Goal: Use online tool/utility: Utilize a website feature to perform a specific function

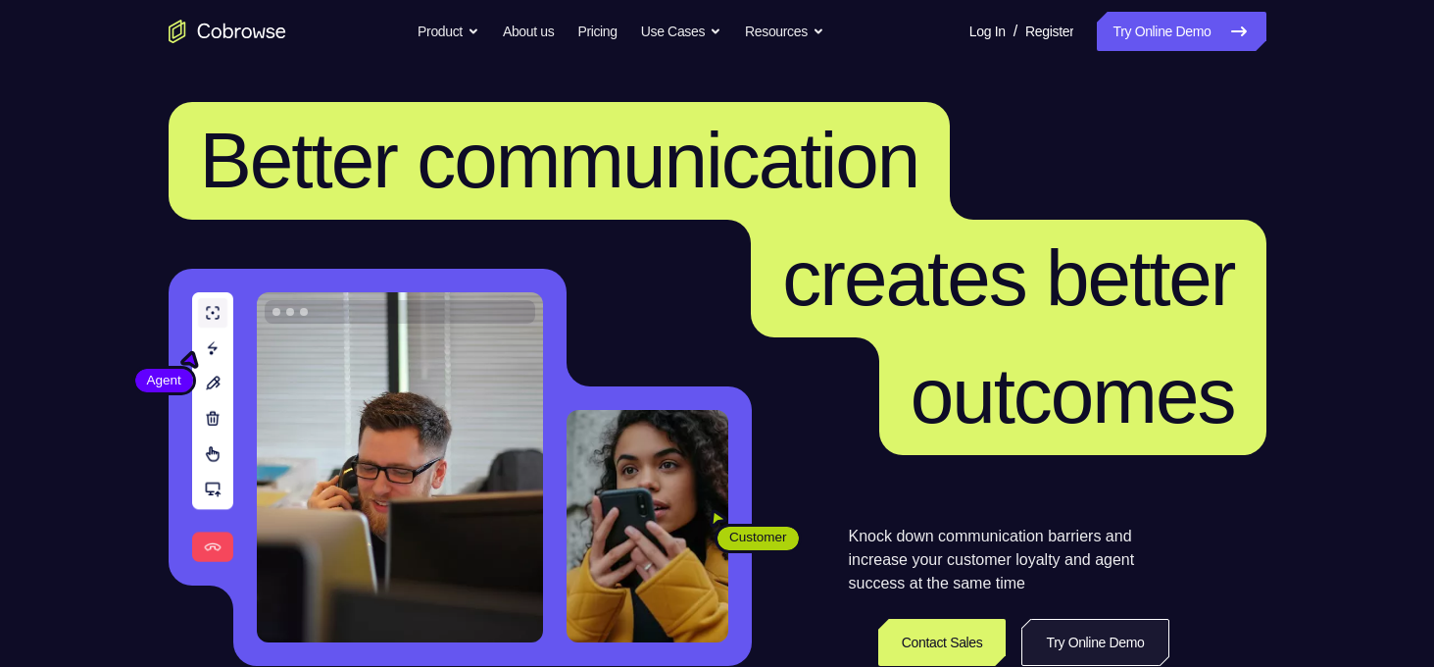
click at [1100, 642] on link "Try Online Demo" at bounding box center [1094, 642] width 147 height 47
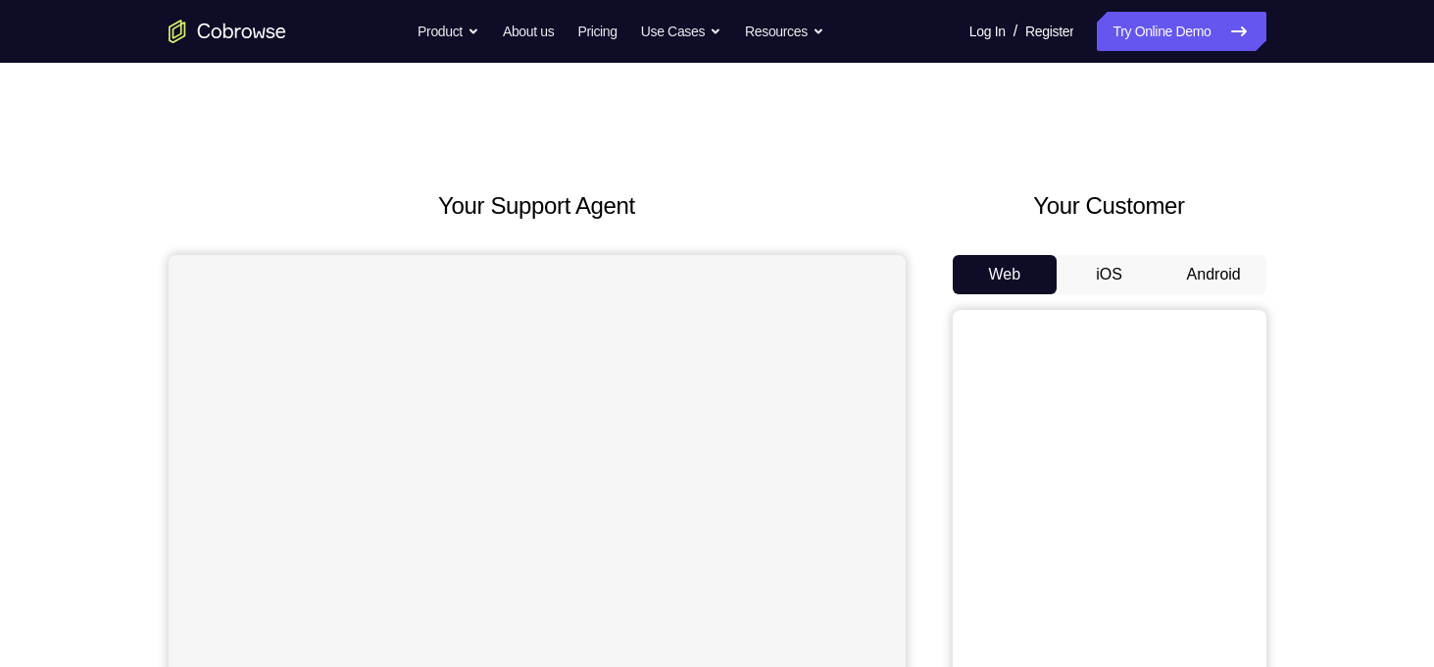
click at [1205, 267] on button "Android" at bounding box center [1214, 274] width 105 height 39
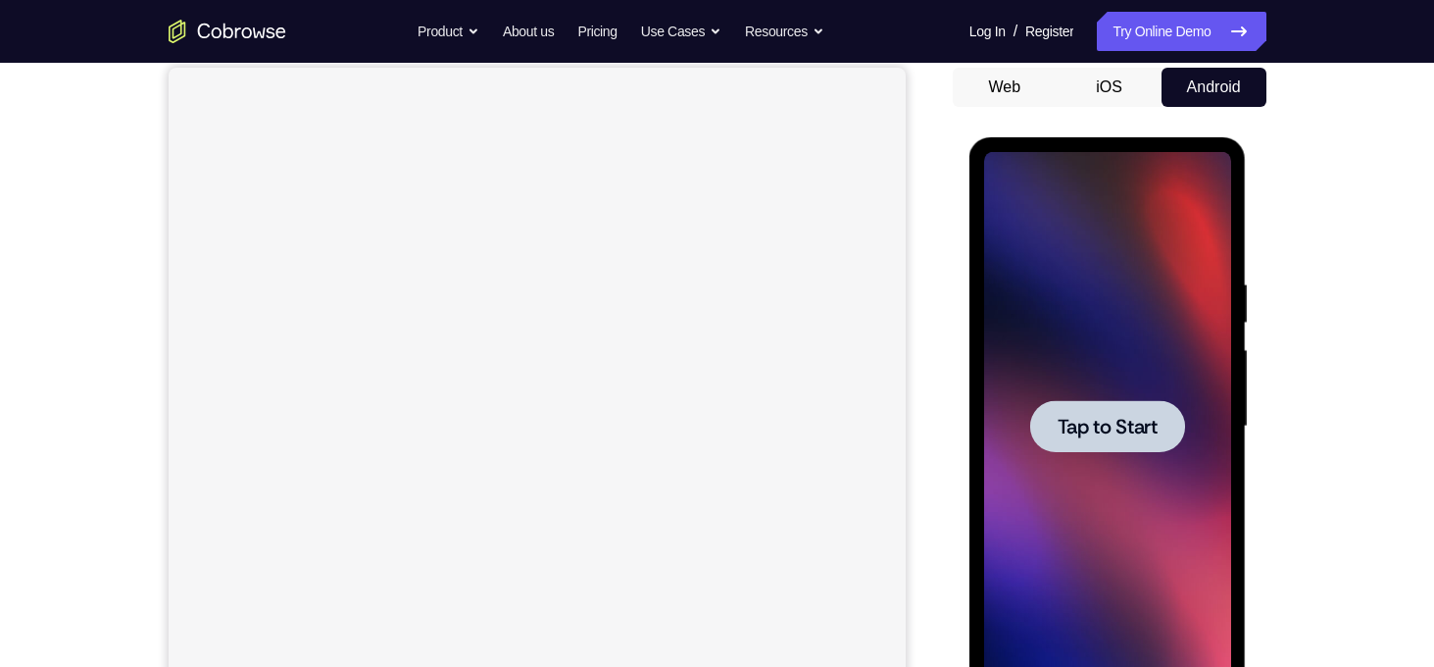
click at [1087, 448] on div at bounding box center [1107, 426] width 155 height 52
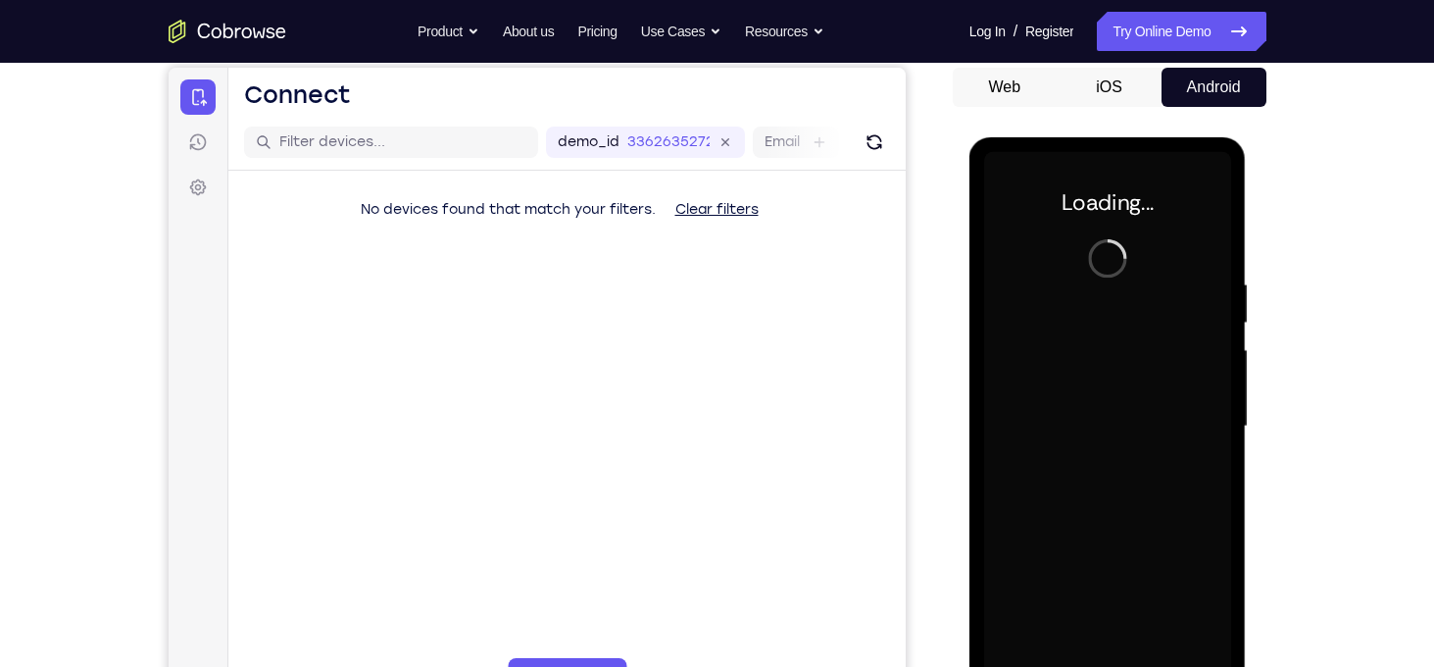
click at [1087, 448] on div at bounding box center [1107, 426] width 247 height 549
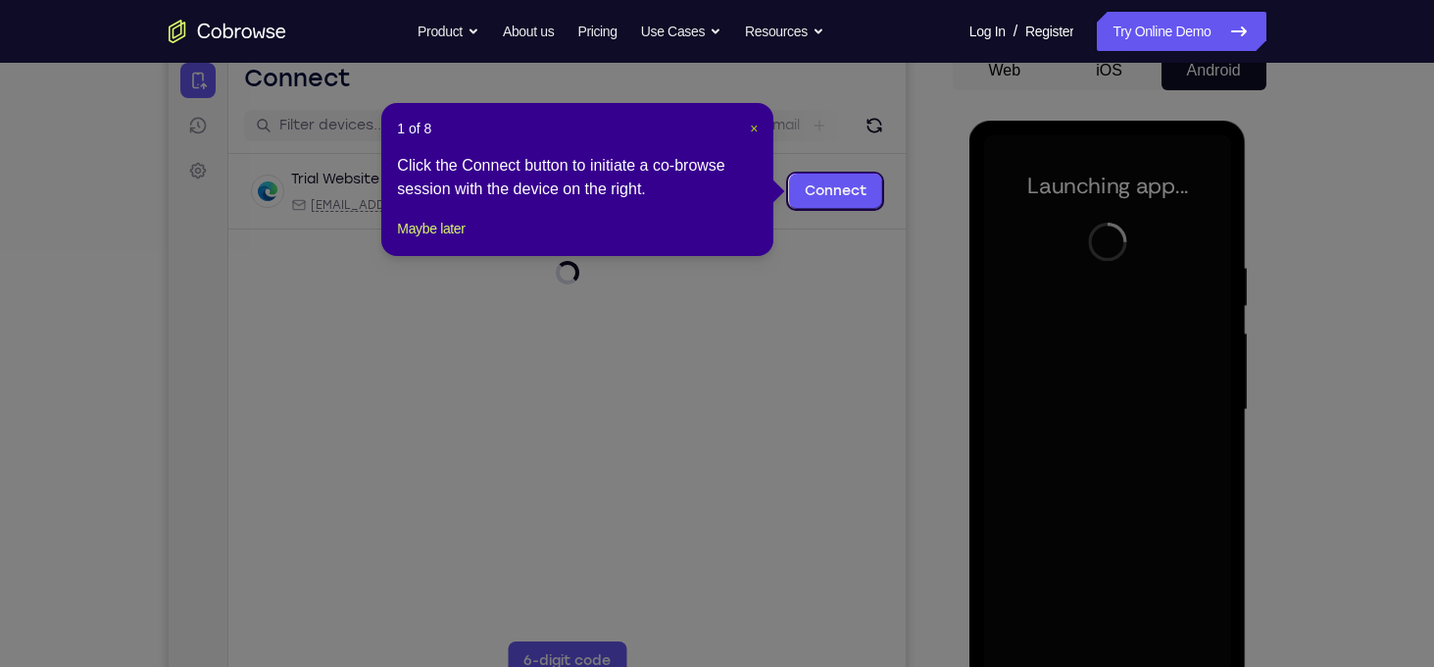
click at [756, 127] on span "×" at bounding box center [754, 129] width 8 height 16
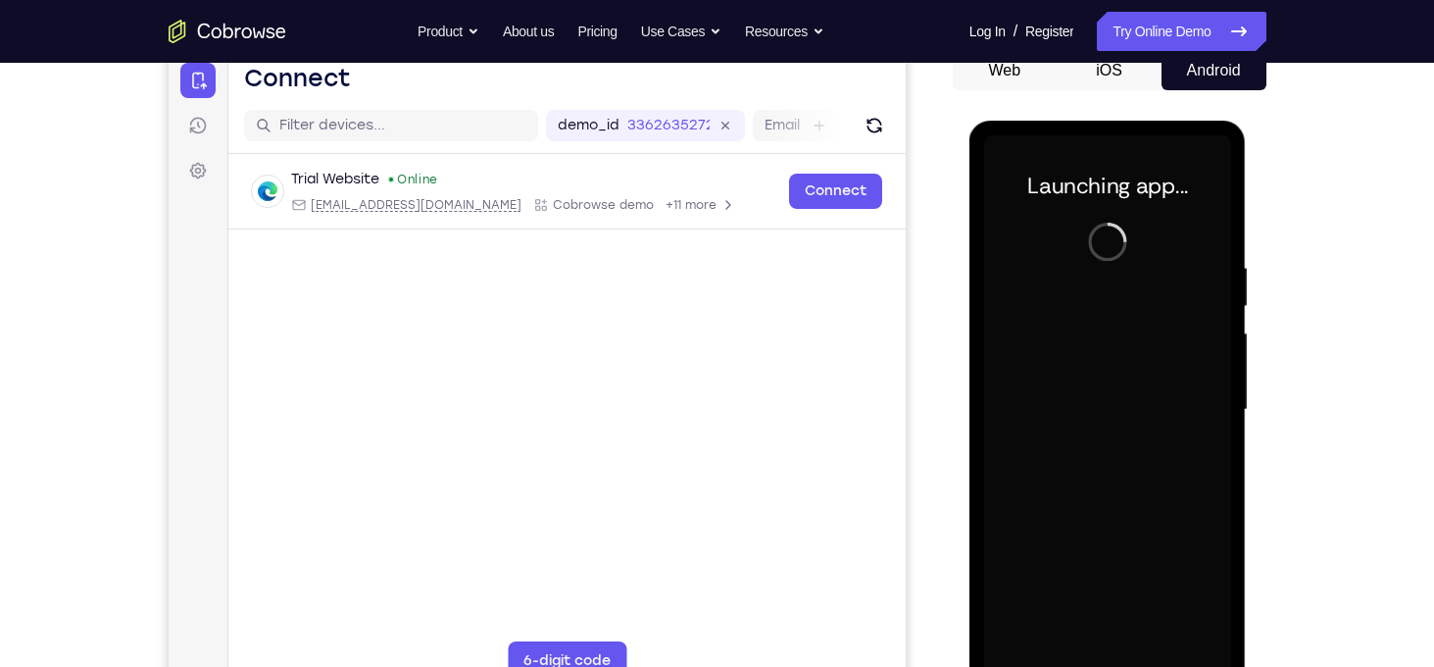
scroll to position [320, 0]
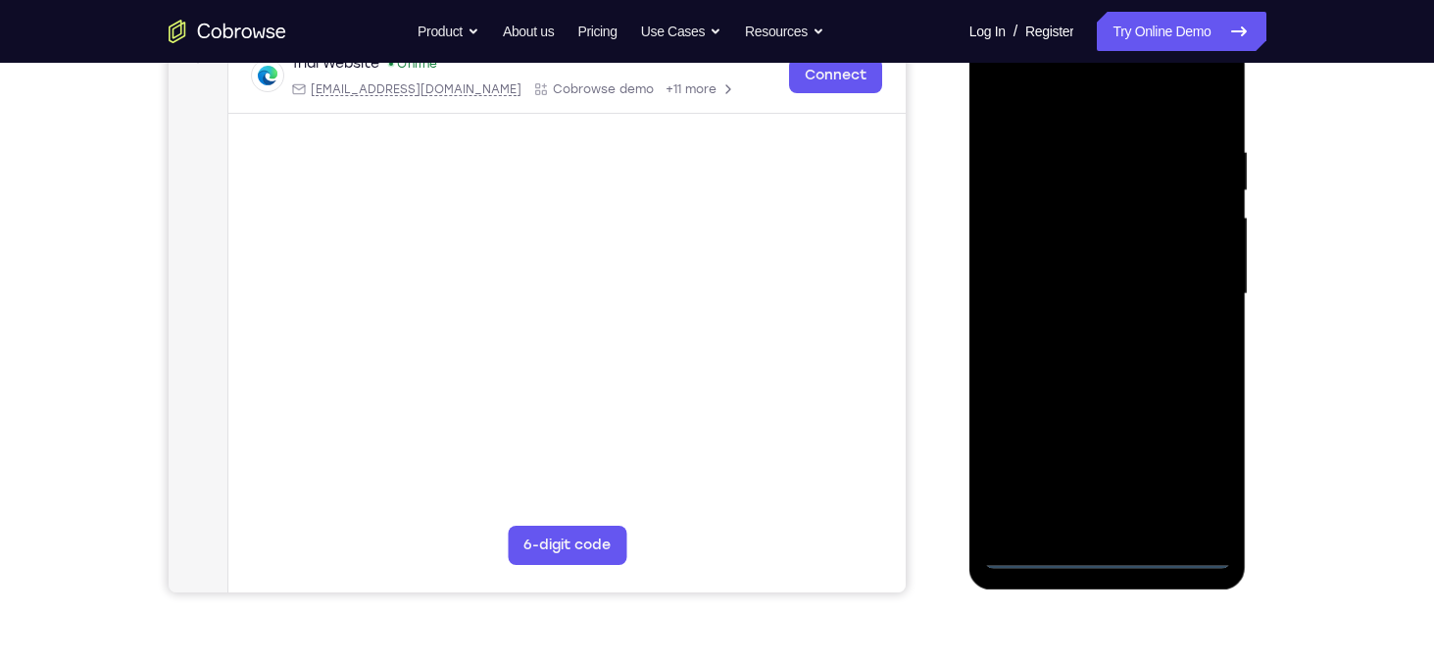
click at [1109, 548] on div at bounding box center [1107, 294] width 247 height 549
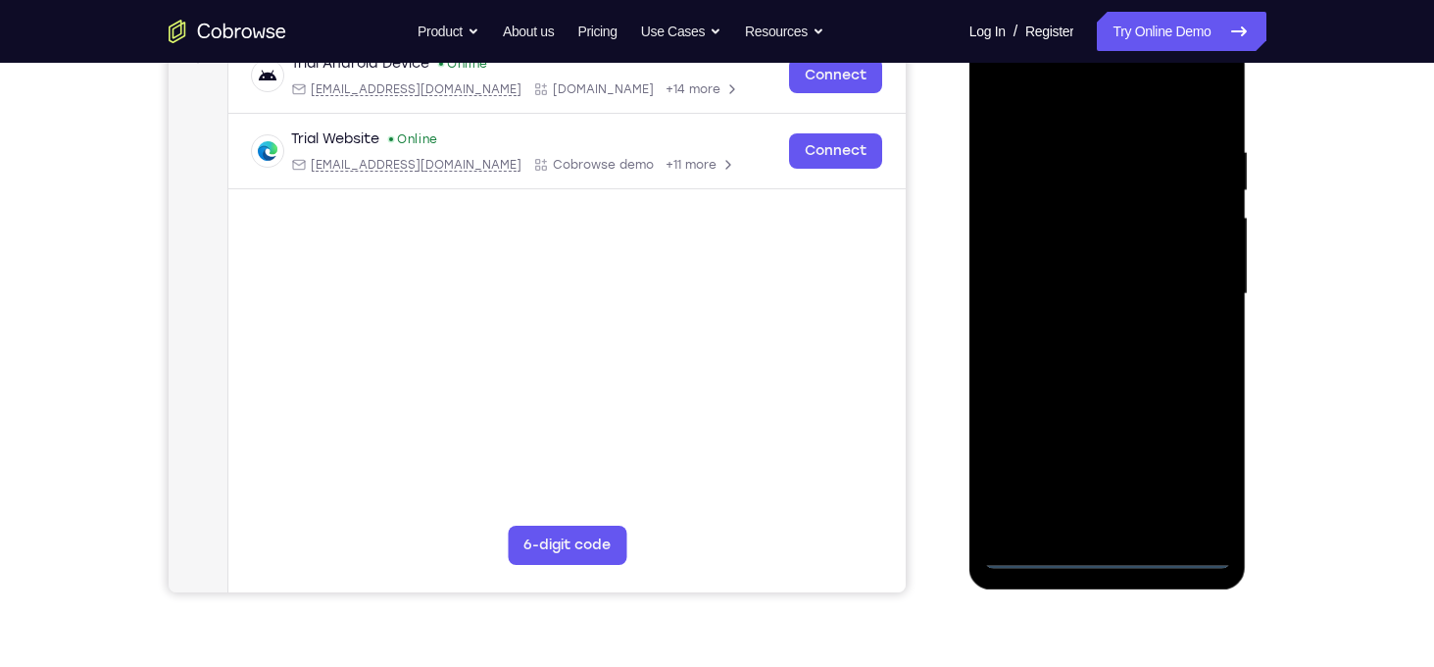
click at [1196, 473] on div at bounding box center [1107, 294] width 247 height 549
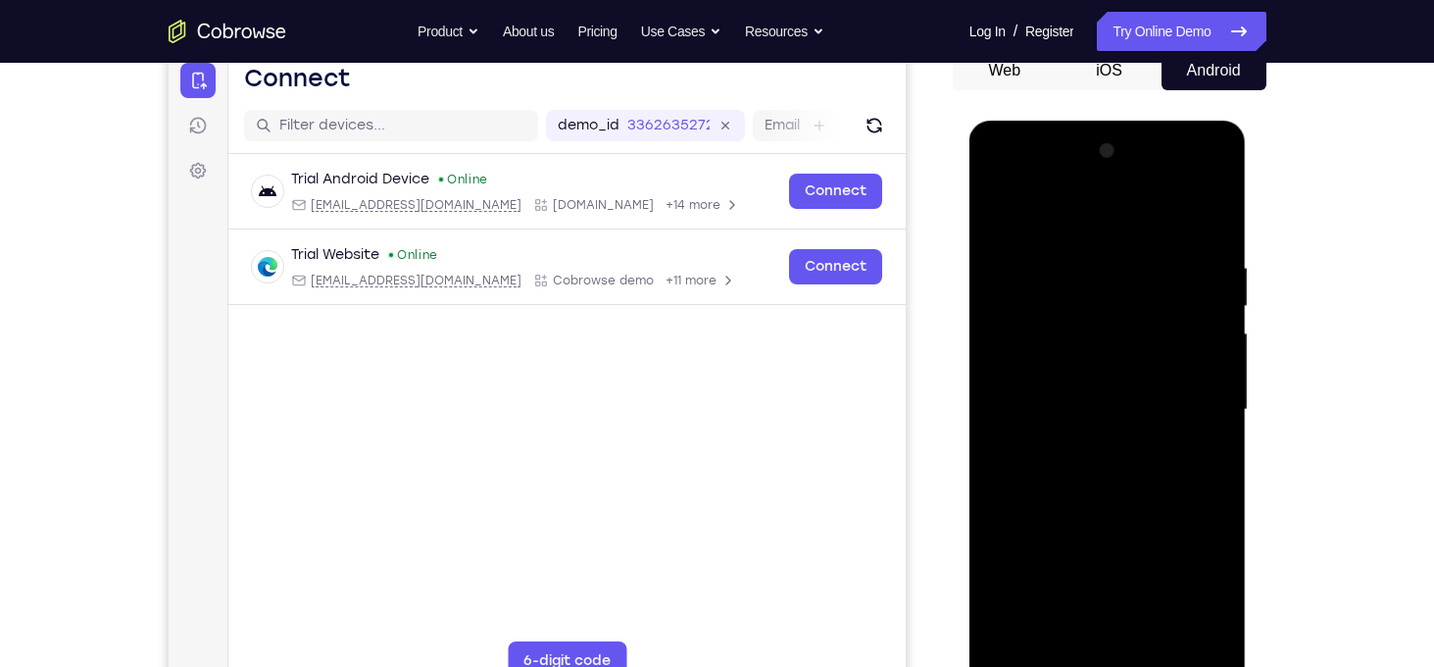
scroll to position [253, 0]
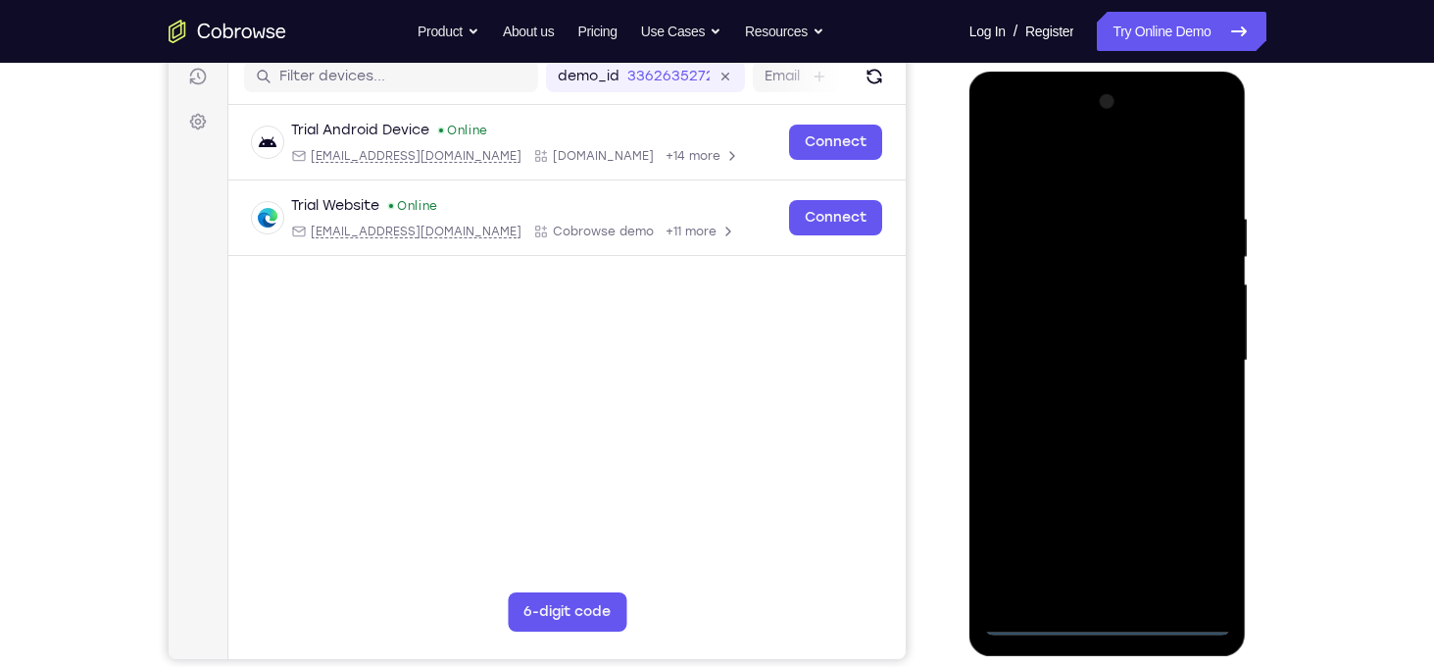
click at [1024, 136] on div at bounding box center [1107, 360] width 247 height 549
click at [1187, 335] on div at bounding box center [1107, 360] width 247 height 549
click at [1097, 403] on div at bounding box center [1107, 360] width 247 height 549
click at [1089, 453] on div at bounding box center [1107, 360] width 247 height 549
click at [1050, 265] on div at bounding box center [1107, 360] width 247 height 549
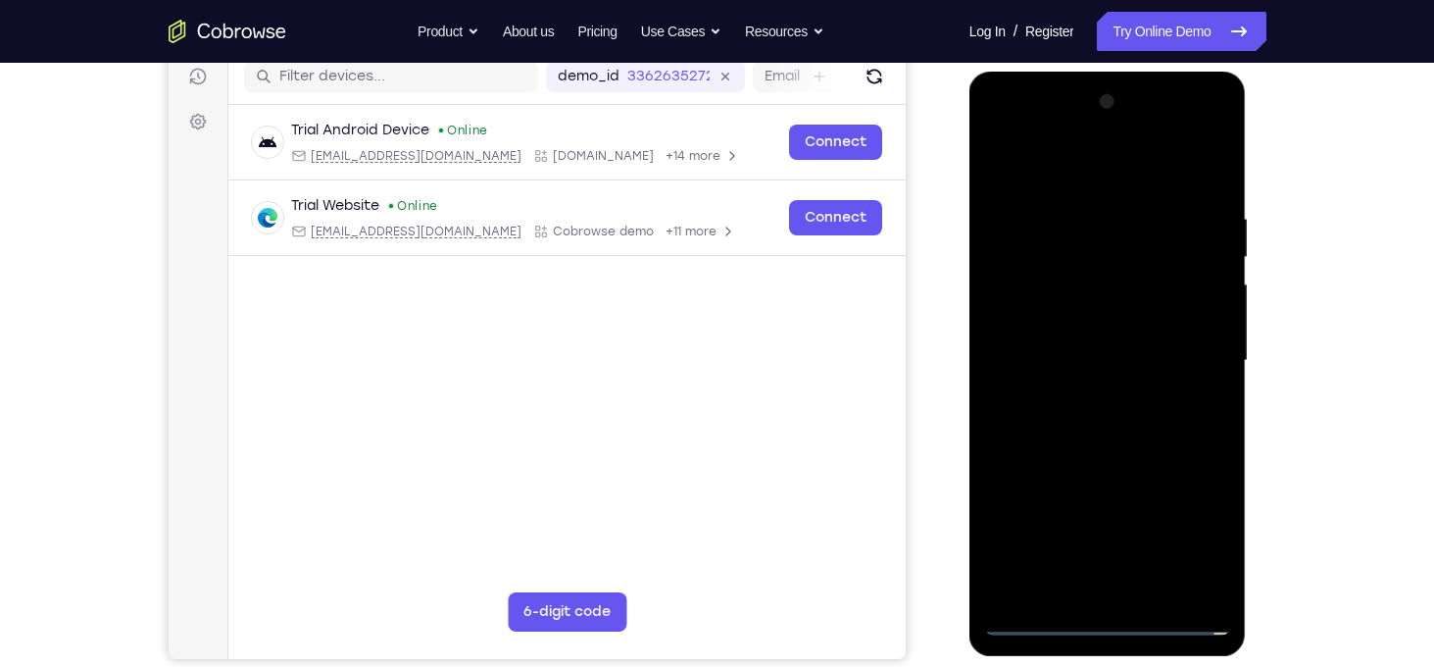
click at [1079, 134] on div at bounding box center [1107, 360] width 247 height 549
click at [1187, 167] on div at bounding box center [1107, 360] width 247 height 549
click at [1187, 164] on div at bounding box center [1107, 360] width 247 height 549
click at [1034, 621] on div at bounding box center [1107, 360] width 247 height 549
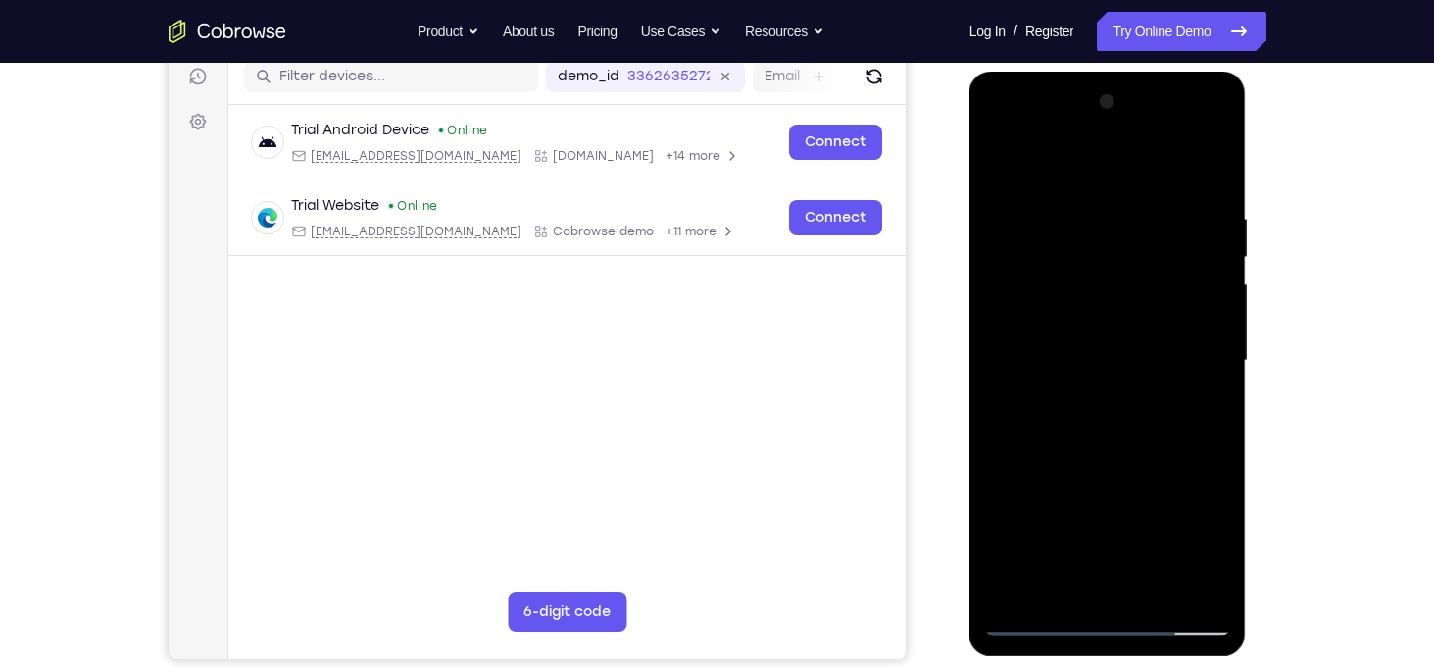
click at [1063, 303] on div at bounding box center [1107, 360] width 247 height 549
click at [1091, 495] on div at bounding box center [1107, 360] width 247 height 549
click at [986, 158] on div at bounding box center [1107, 360] width 247 height 549
click at [1057, 133] on div at bounding box center [1107, 360] width 247 height 549
click at [1051, 170] on div at bounding box center [1107, 360] width 247 height 549
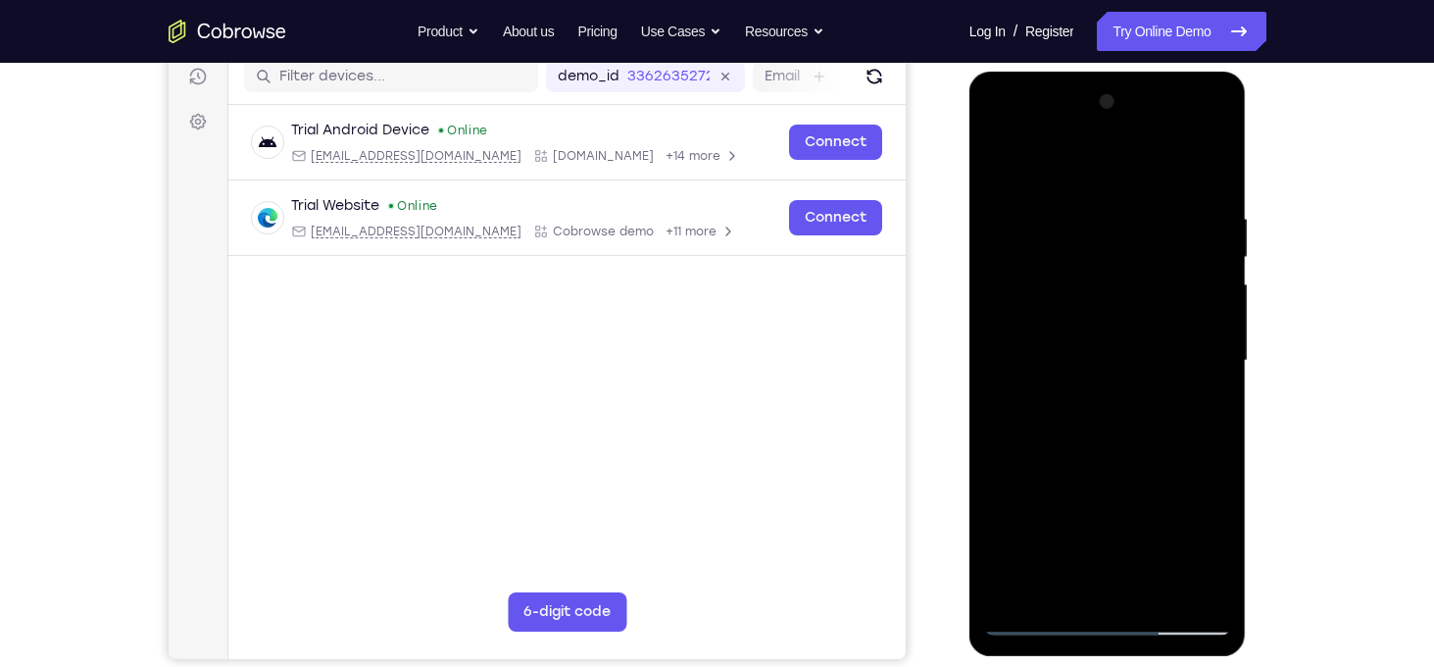
click at [1115, 139] on div at bounding box center [1107, 360] width 247 height 549
click at [1028, 275] on div at bounding box center [1107, 360] width 247 height 549
click at [1217, 590] on div at bounding box center [1107, 360] width 247 height 549
click at [1088, 483] on div at bounding box center [1107, 360] width 247 height 549
click at [1213, 133] on div at bounding box center [1107, 360] width 247 height 549
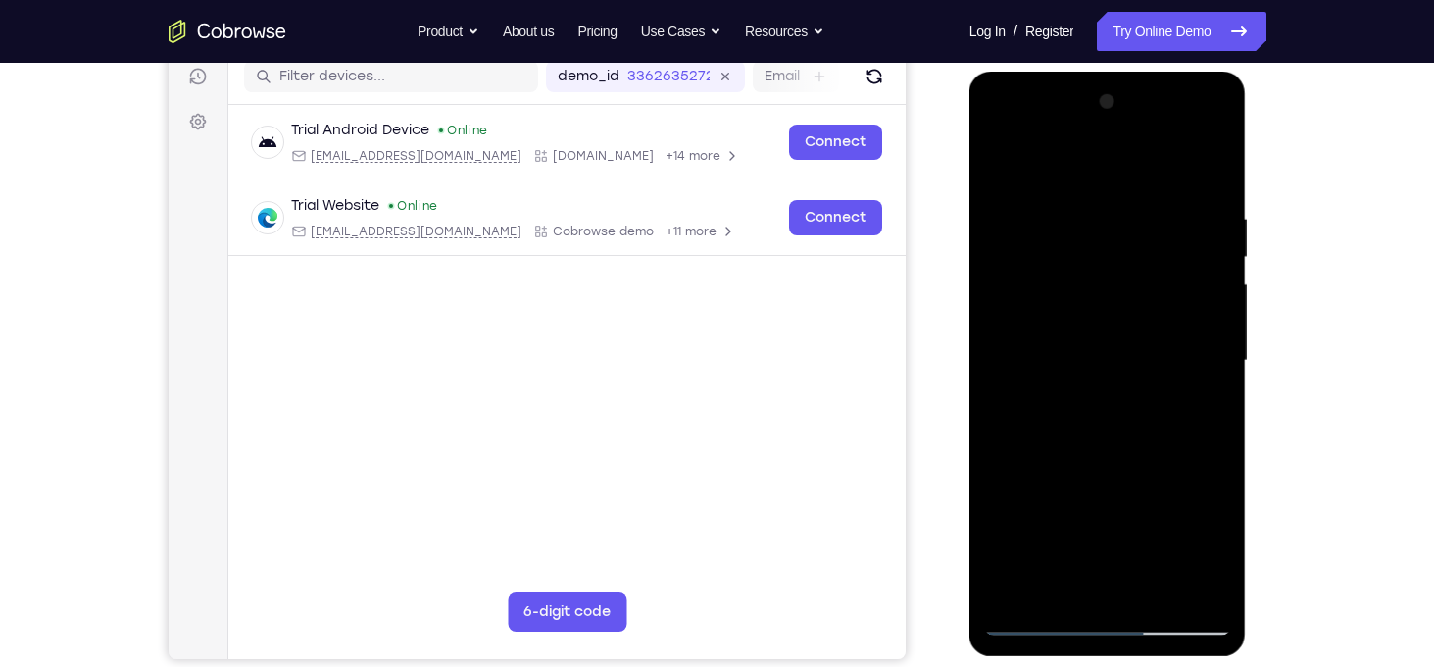
click at [1125, 497] on div at bounding box center [1107, 360] width 247 height 549
click at [1101, 405] on div at bounding box center [1107, 360] width 247 height 549
click at [1102, 384] on div at bounding box center [1107, 360] width 247 height 549
click at [1069, 220] on div at bounding box center [1107, 360] width 247 height 549
click at [1099, 544] on div at bounding box center [1107, 360] width 247 height 549
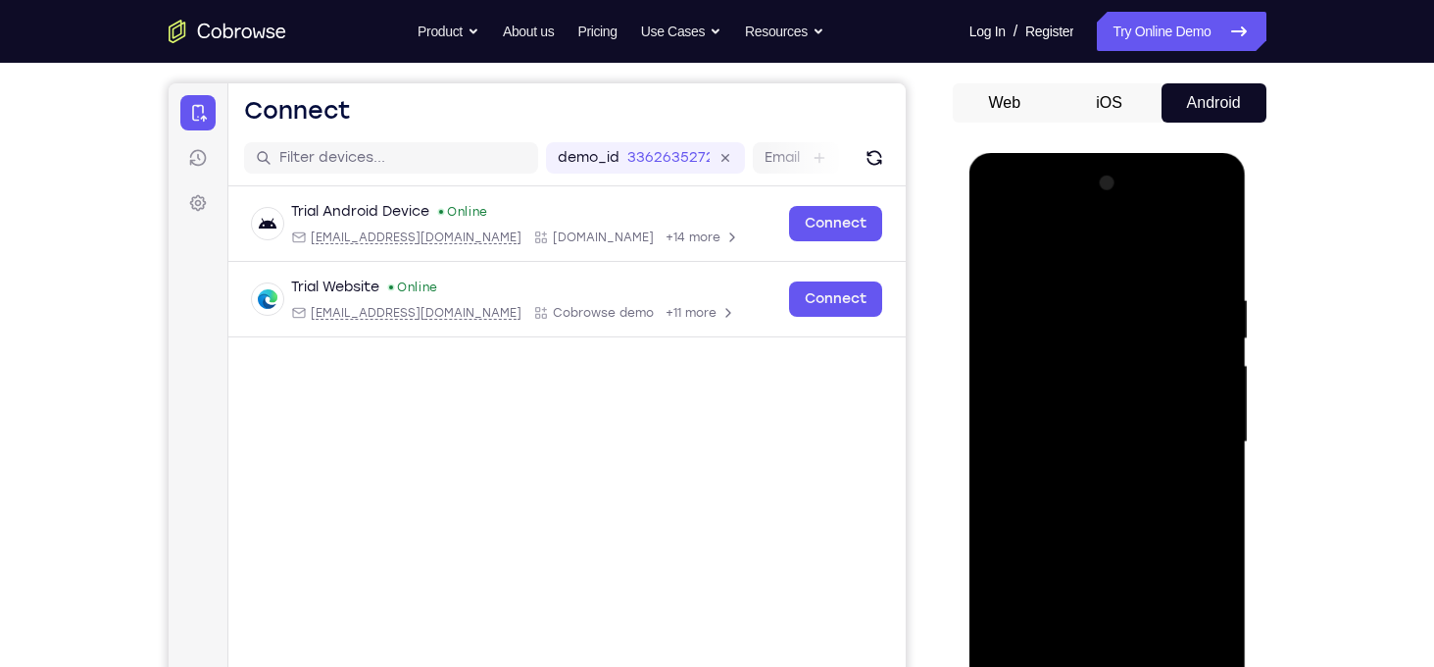
scroll to position [171, 0]
drag, startPoint x: 1102, startPoint y: 483, endPoint x: 1080, endPoint y: 316, distance: 169.0
click at [1080, 316] on div at bounding box center [1107, 443] width 247 height 549
click at [1118, 468] on div at bounding box center [1107, 443] width 247 height 549
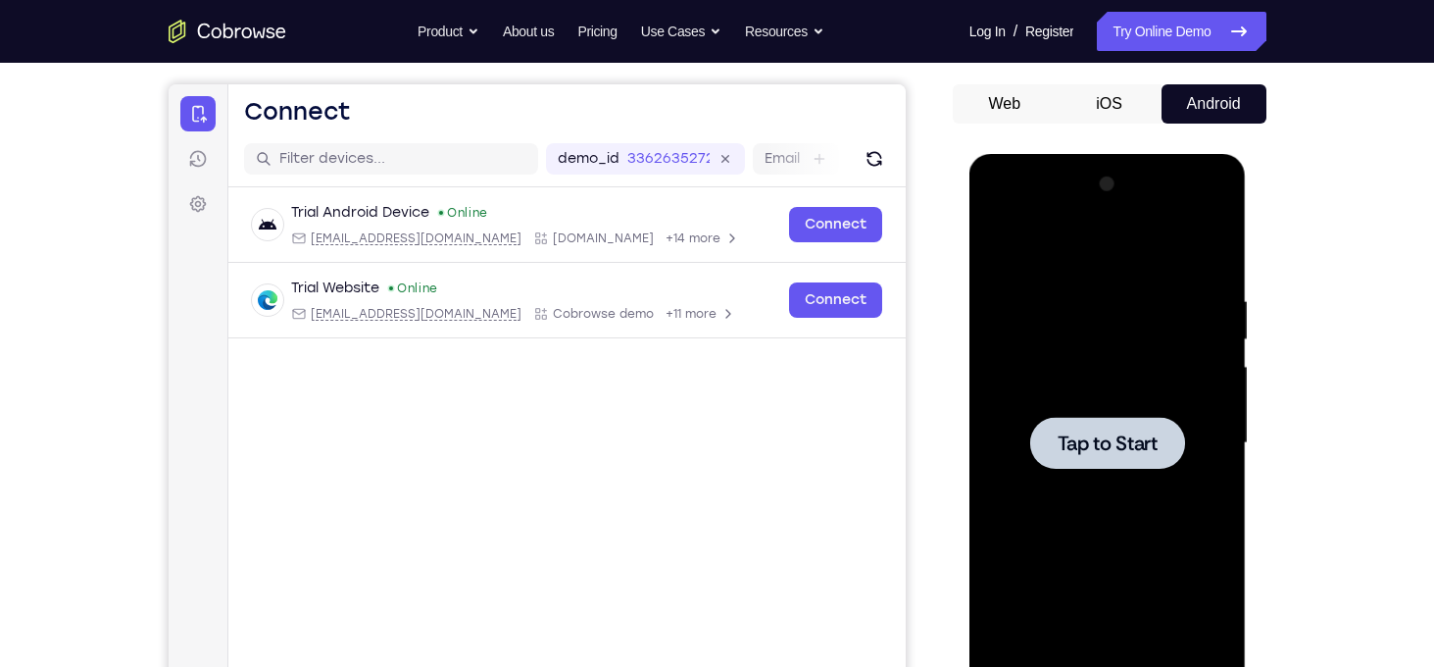
click at [1061, 452] on span "Tap to Start" at bounding box center [1108, 443] width 100 height 20
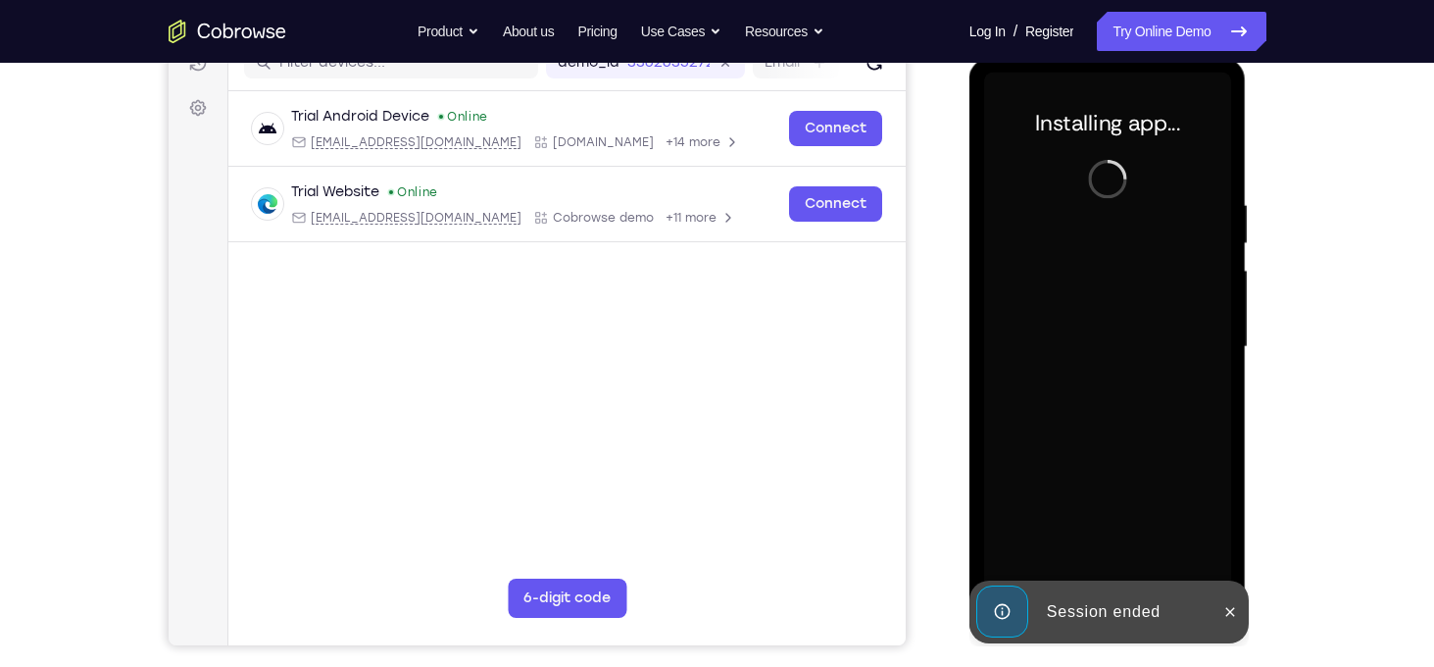
scroll to position [266, 0]
click at [1237, 609] on icon at bounding box center [1230, 613] width 16 height 16
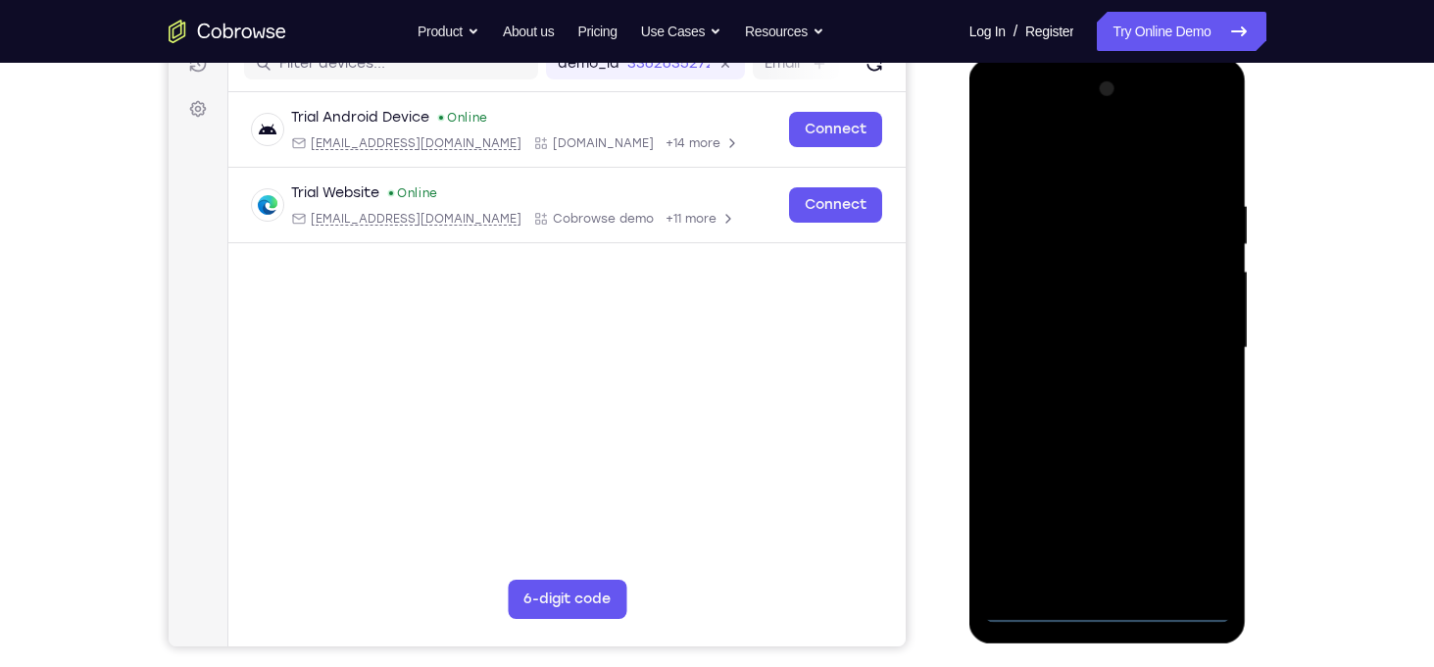
click at [1117, 623] on div at bounding box center [1108, 351] width 277 height 584
click at [1113, 620] on div at bounding box center [1107, 348] width 247 height 549
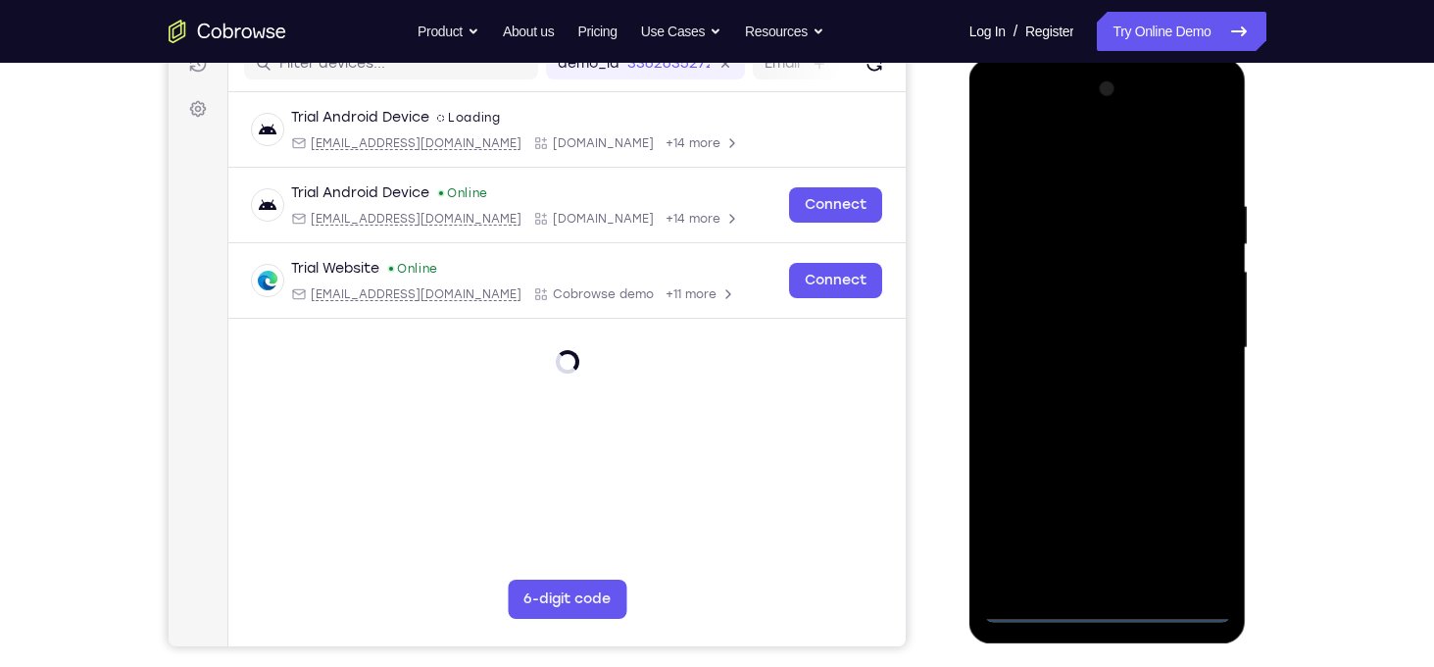
click at [1113, 608] on div at bounding box center [1107, 348] width 247 height 549
click at [1206, 525] on div at bounding box center [1107, 348] width 247 height 549
click at [1035, 120] on div at bounding box center [1107, 348] width 247 height 549
click at [1184, 337] on div at bounding box center [1107, 348] width 247 height 549
click at [1084, 380] on div at bounding box center [1107, 348] width 247 height 549
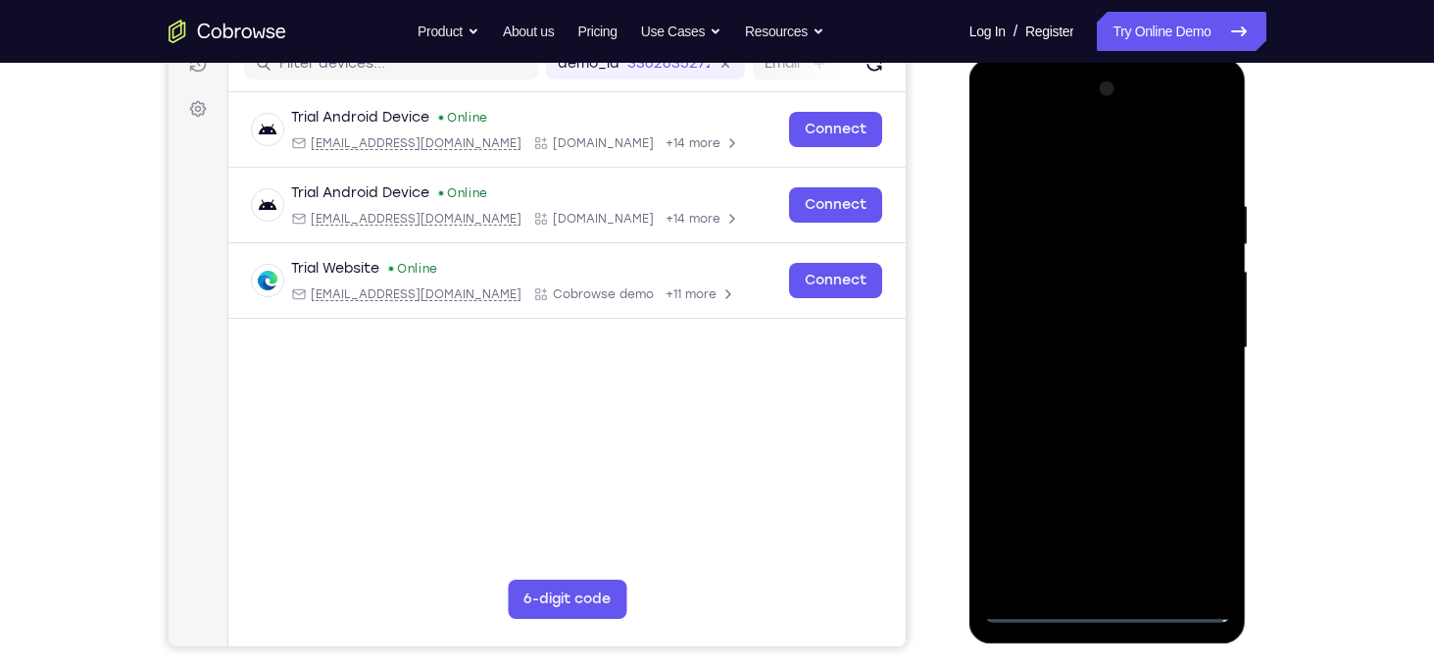
click at [1044, 331] on div at bounding box center [1107, 348] width 247 height 549
click at [1032, 310] on div at bounding box center [1107, 348] width 247 height 549
click at [1056, 349] on div at bounding box center [1107, 348] width 247 height 549
click at [1079, 404] on div at bounding box center [1107, 348] width 247 height 549
click at [1102, 443] on div at bounding box center [1107, 348] width 247 height 549
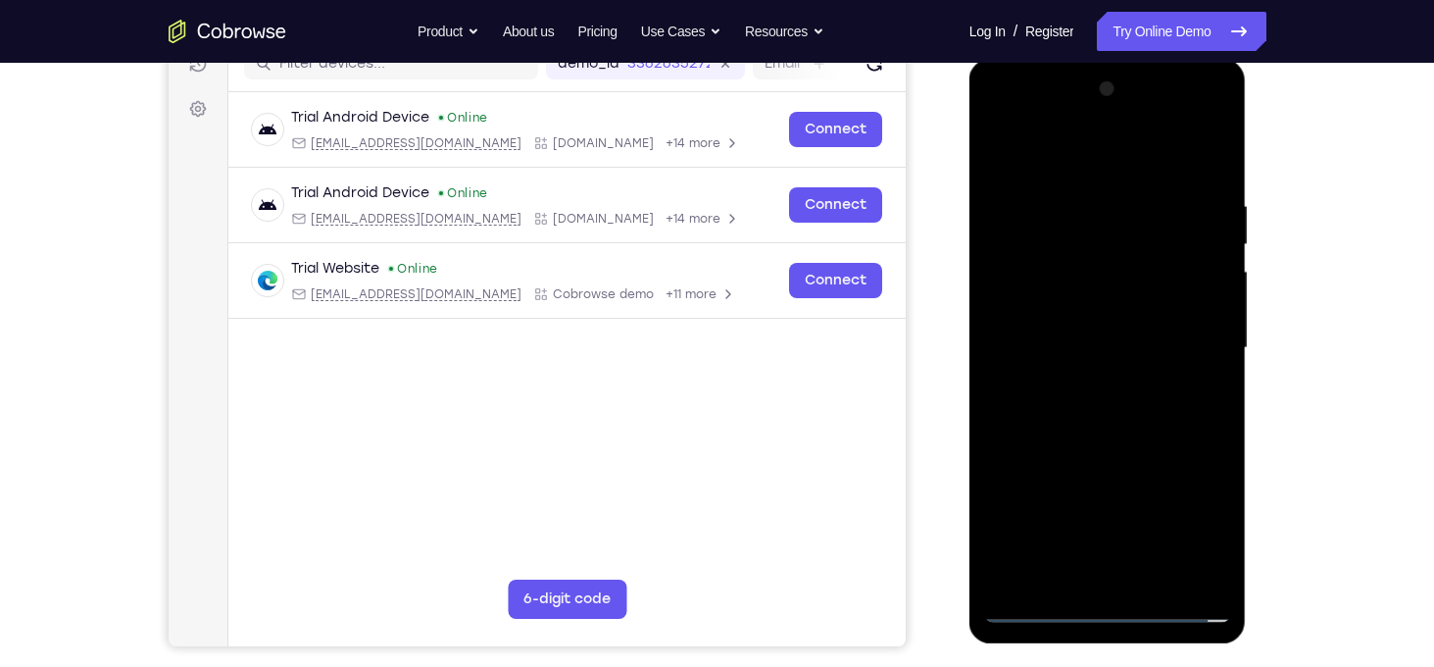
click at [1020, 247] on div at bounding box center [1107, 348] width 247 height 549
click at [1047, 298] on div at bounding box center [1107, 348] width 247 height 549
click at [1031, 373] on div at bounding box center [1107, 348] width 247 height 549
click at [1044, 343] on div at bounding box center [1107, 348] width 247 height 549
click at [1040, 406] on div at bounding box center [1107, 348] width 247 height 549
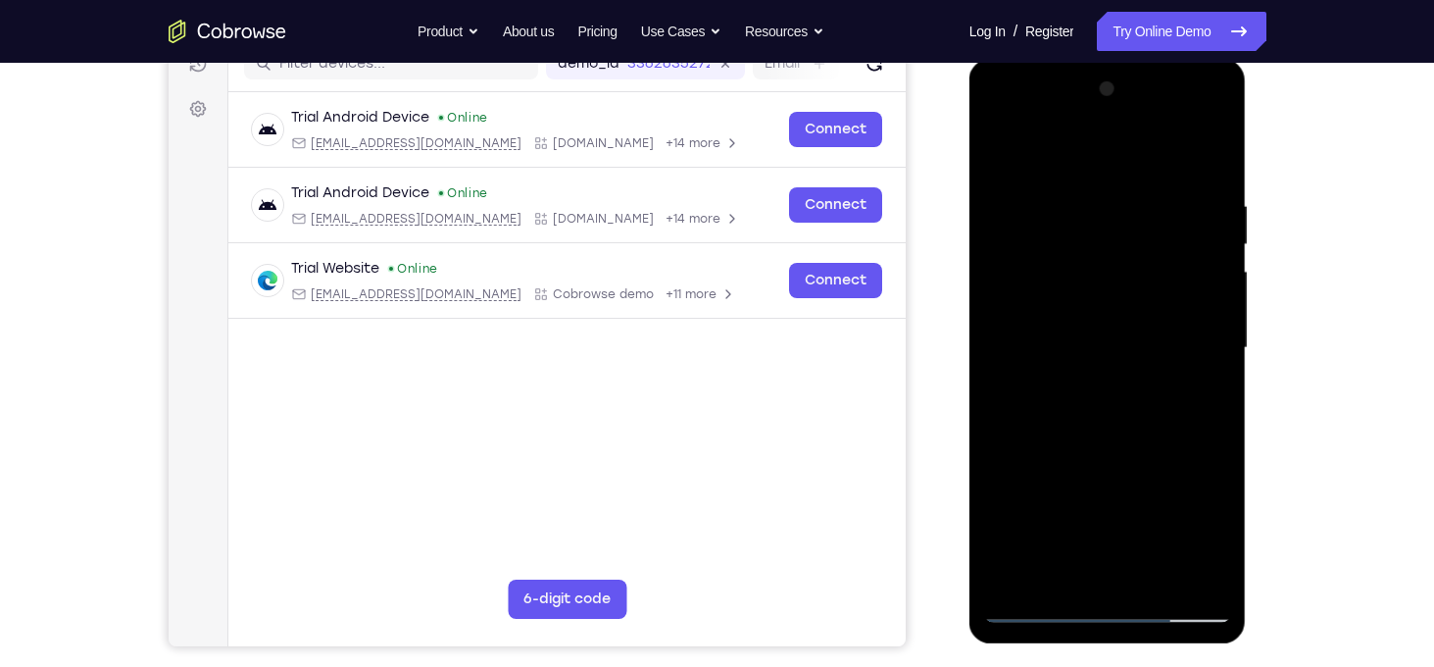
click at [1087, 389] on div at bounding box center [1107, 348] width 247 height 549
click at [1062, 343] on div at bounding box center [1107, 348] width 247 height 549
click at [1048, 420] on div at bounding box center [1107, 348] width 247 height 549
click at [1082, 388] on div at bounding box center [1107, 348] width 247 height 549
click at [1062, 325] on div at bounding box center [1107, 348] width 247 height 549
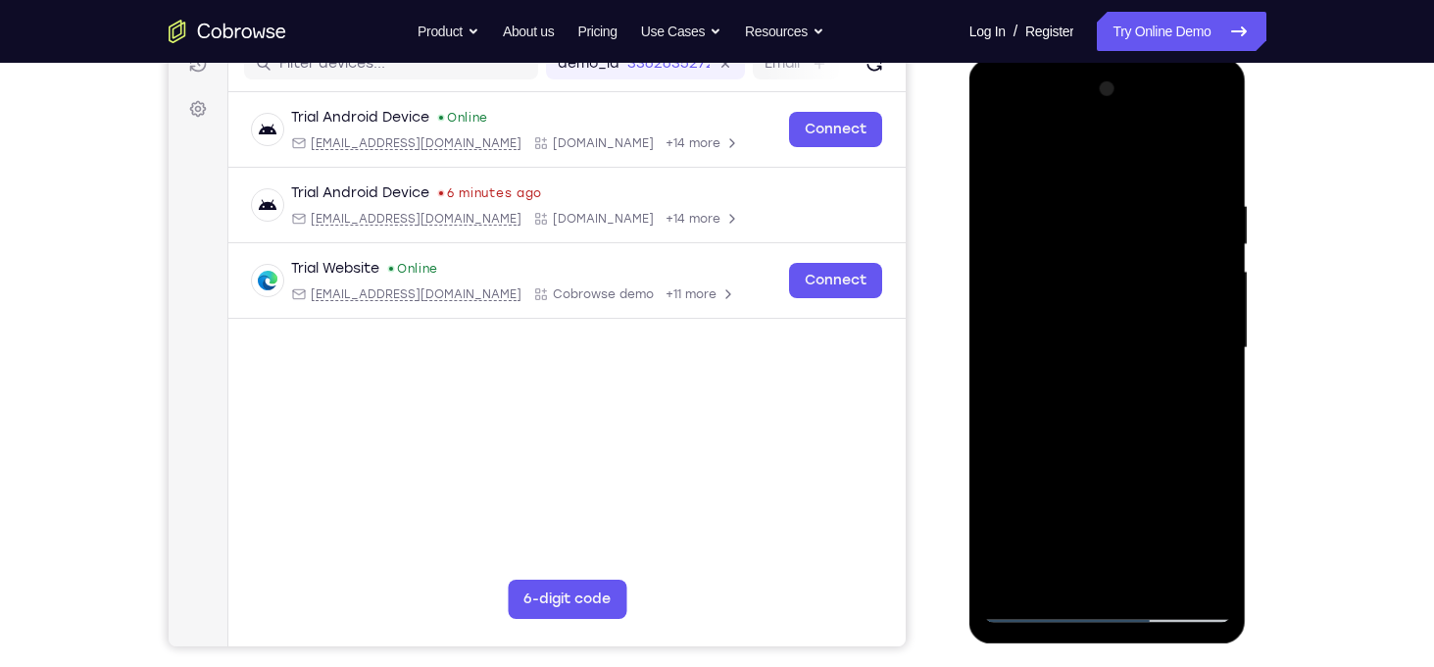
click at [1051, 248] on div at bounding box center [1107, 348] width 247 height 549
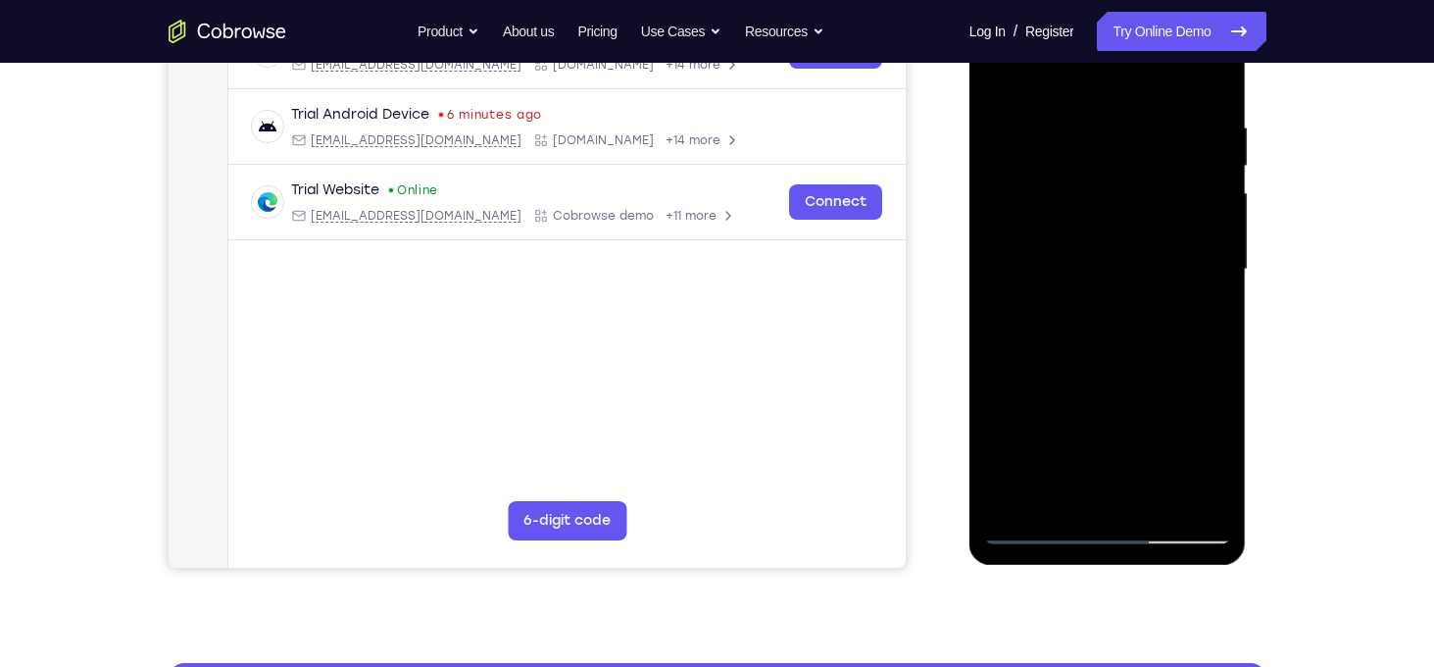
click at [1080, 294] on div at bounding box center [1107, 269] width 247 height 549
click at [1048, 169] on div at bounding box center [1107, 269] width 247 height 549
click at [1058, 216] on div at bounding box center [1107, 269] width 247 height 549
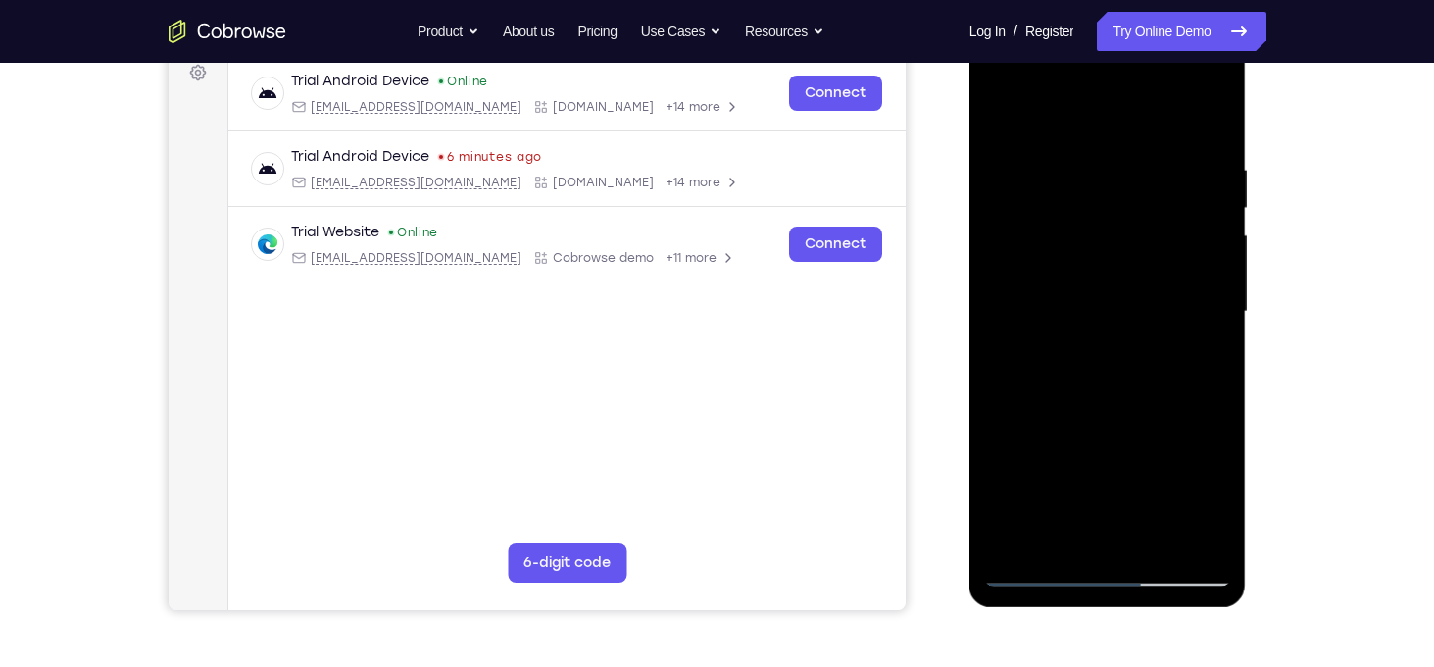
scroll to position [301, 0]
click at [1055, 354] on div at bounding box center [1107, 312] width 247 height 549
click at [1067, 346] on div at bounding box center [1107, 312] width 247 height 549
click at [1050, 409] on div at bounding box center [1107, 312] width 247 height 549
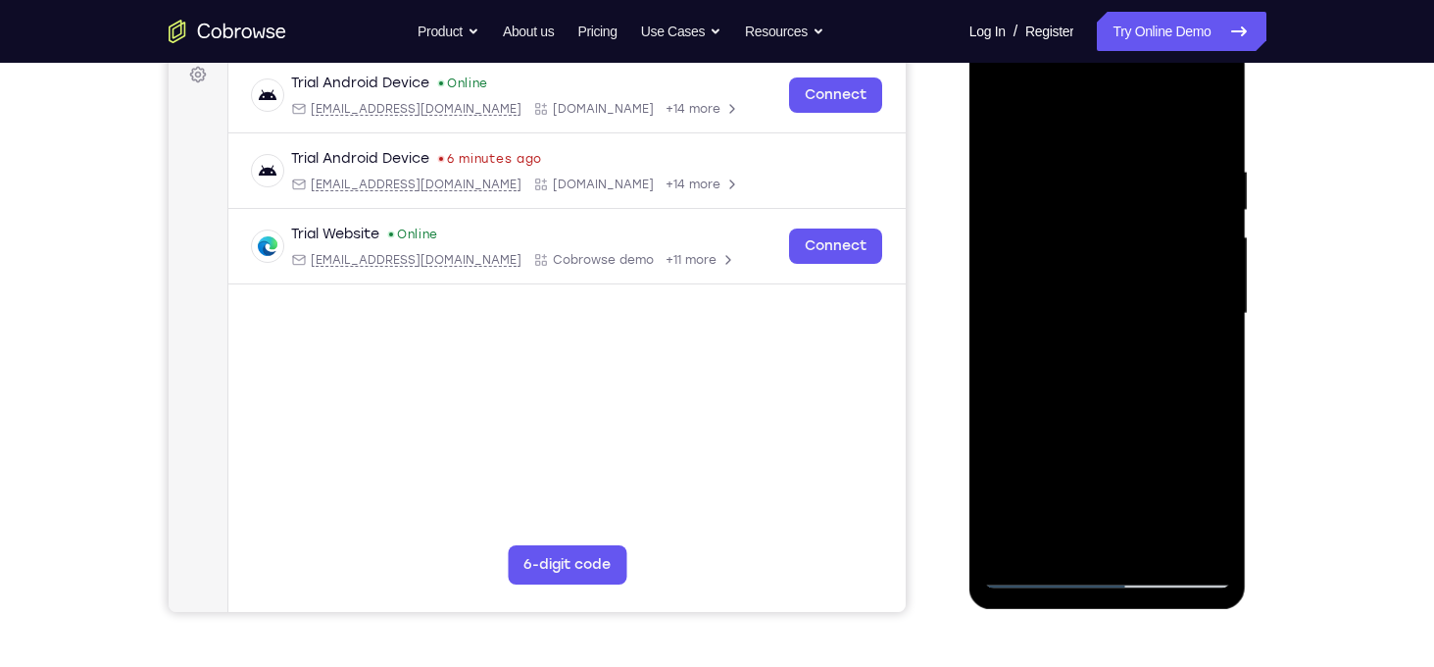
click at [1197, 546] on div at bounding box center [1107, 313] width 247 height 549
